Goal: Information Seeking & Learning: Learn about a topic

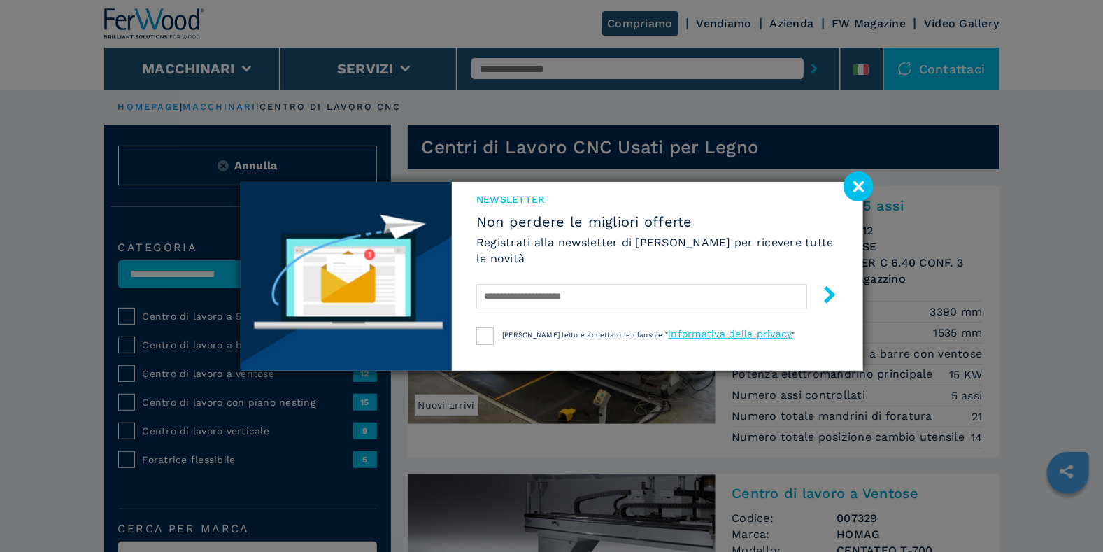
click at [858, 188] on image at bounding box center [858, 186] width 30 height 30
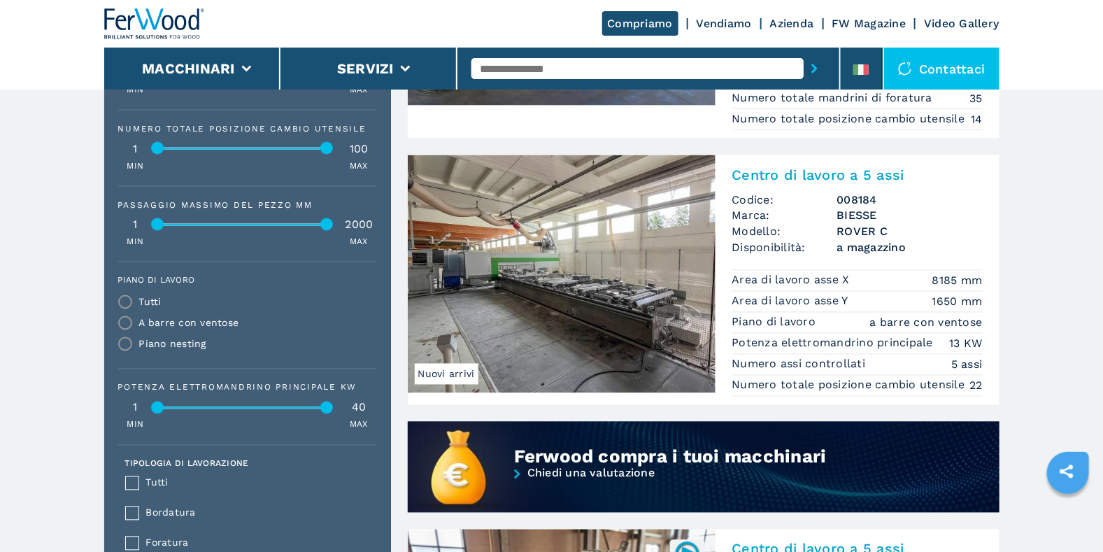
scroll to position [909, 0]
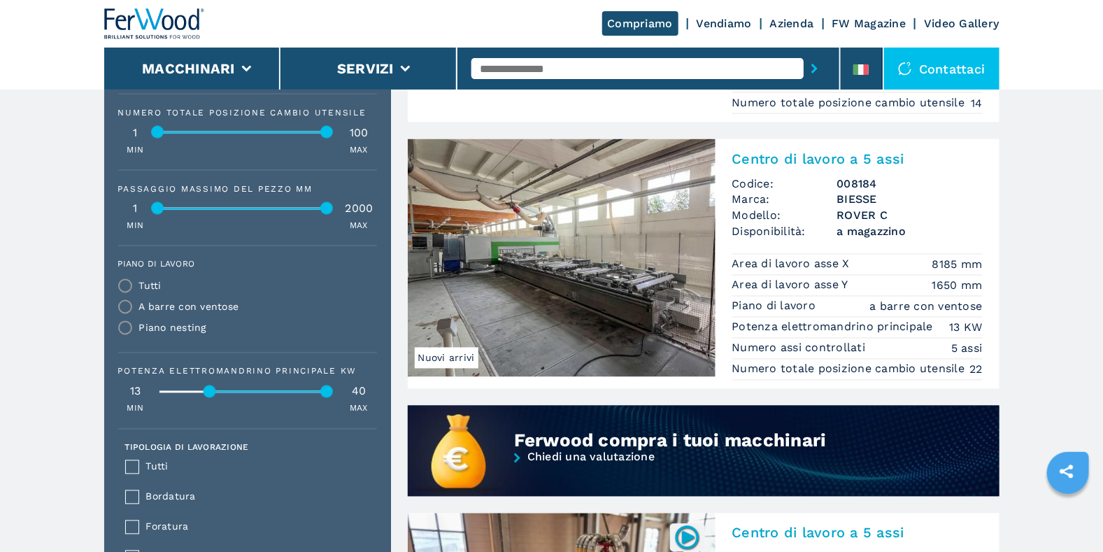
drag, startPoint x: 158, startPoint y: 393, endPoint x: 211, endPoint y: 403, distance: 53.4
click at [211, 403] on div "Potenza elettromandrino principale KW 13 40 MIN MAX" at bounding box center [247, 391] width 259 height 48
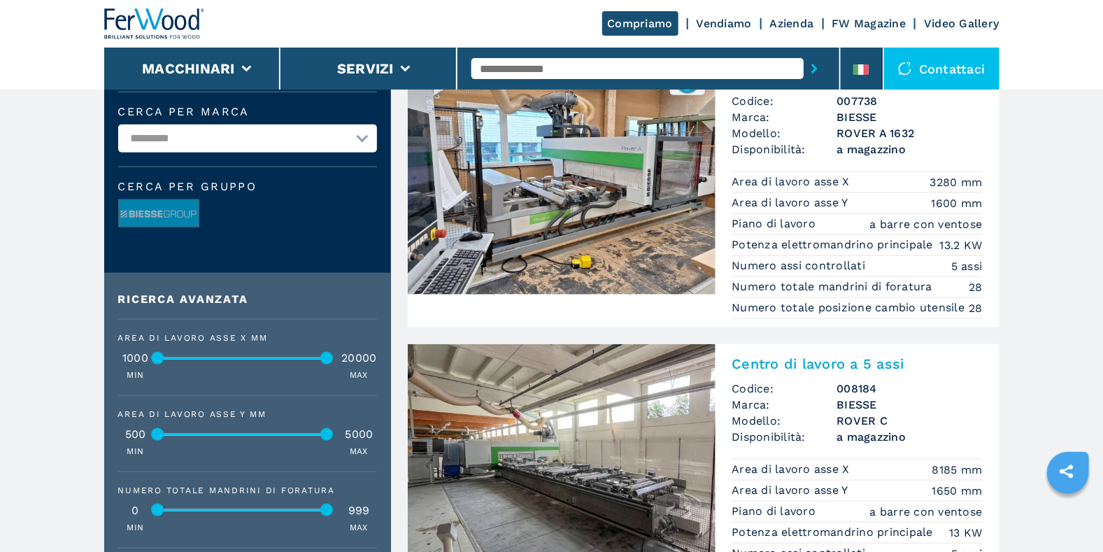
scroll to position [420, 0]
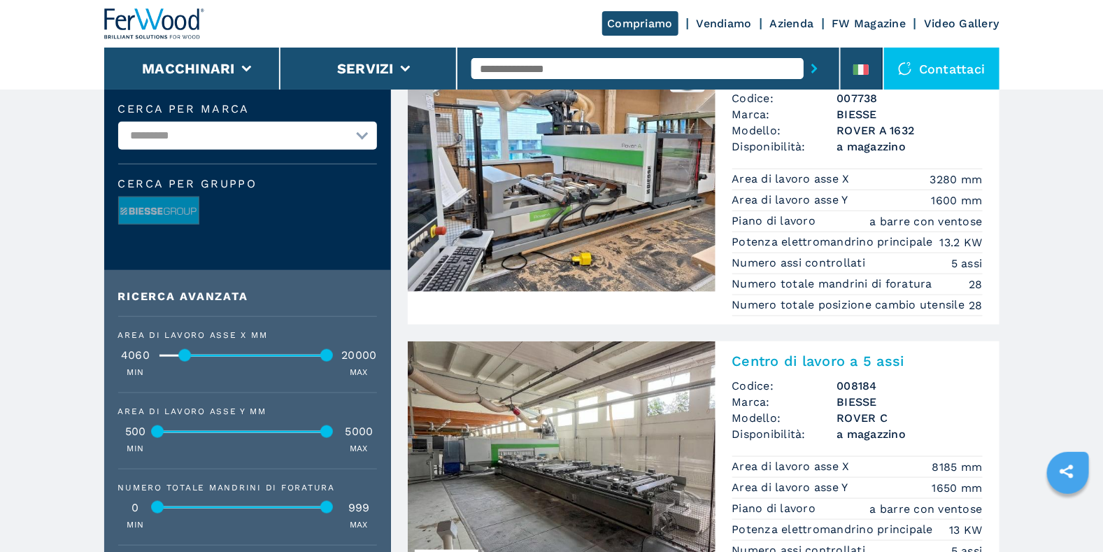
drag, startPoint x: 153, startPoint y: 357, endPoint x: 180, endPoint y: 364, distance: 28.3
click at [180, 364] on div "Area di lavoro asse X mm 4060 20000 MIN MAX" at bounding box center [247, 355] width 259 height 48
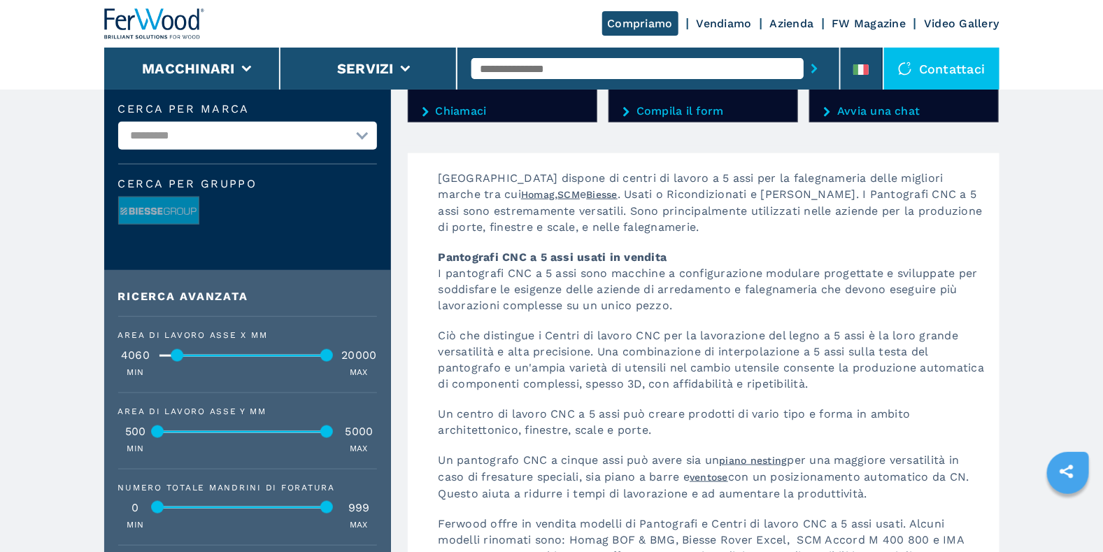
drag, startPoint x: 186, startPoint y: 357, endPoint x: 178, endPoint y: 361, distance: 8.5
click at [178, 361] on div at bounding box center [177, 355] width 13 height 13
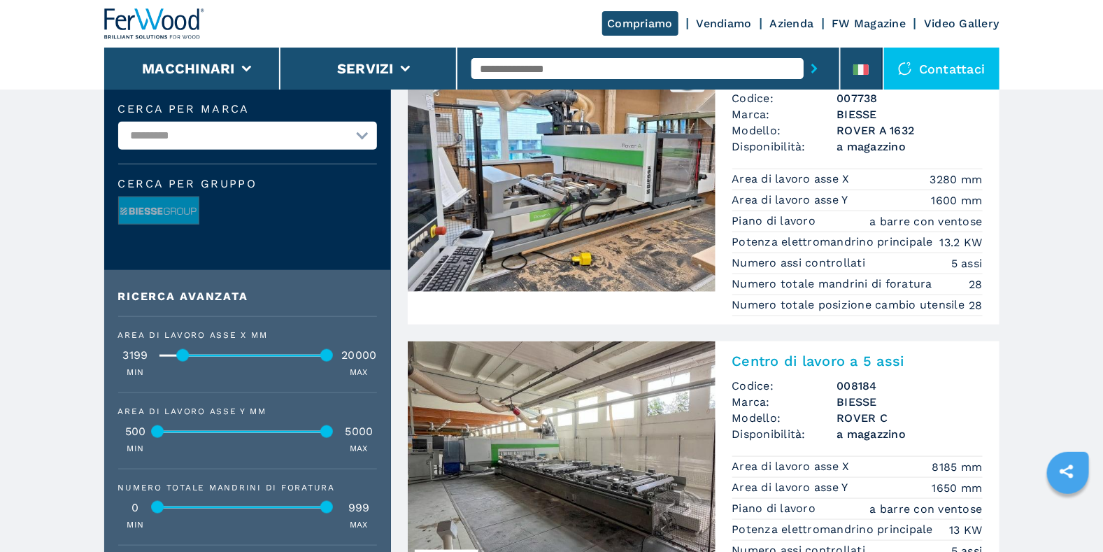
click at [185, 352] on div at bounding box center [183, 355] width 13 height 13
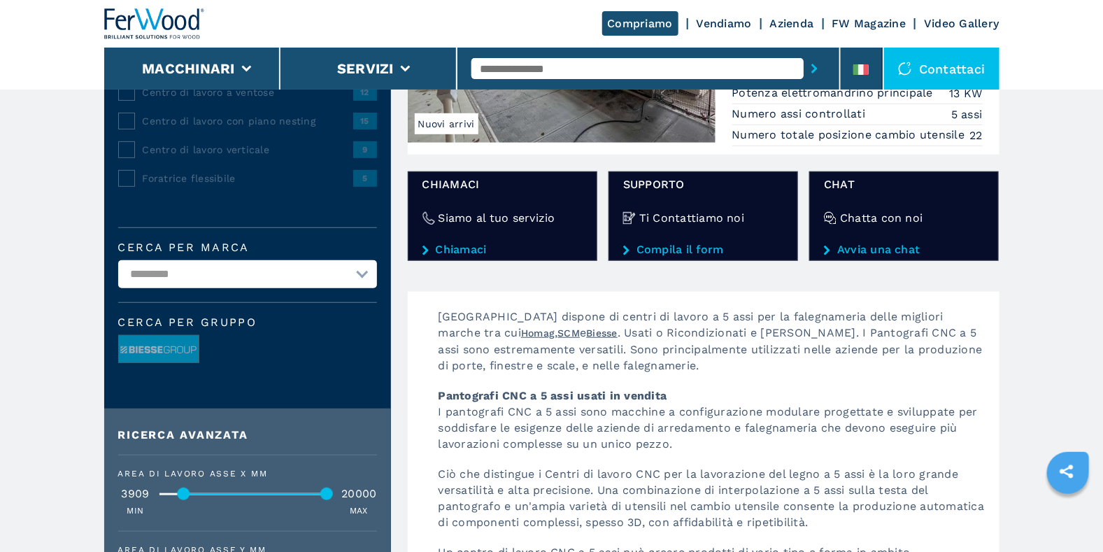
scroll to position [349, 0]
